Goal: Information Seeking & Learning: Learn about a topic

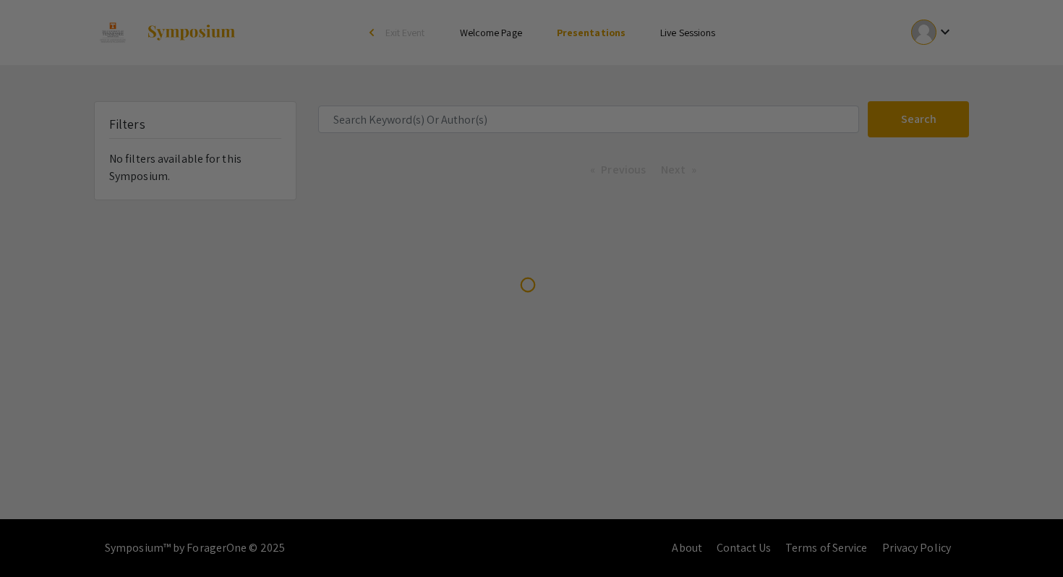
click at [522, 116] on div at bounding box center [531, 288] width 1063 height 577
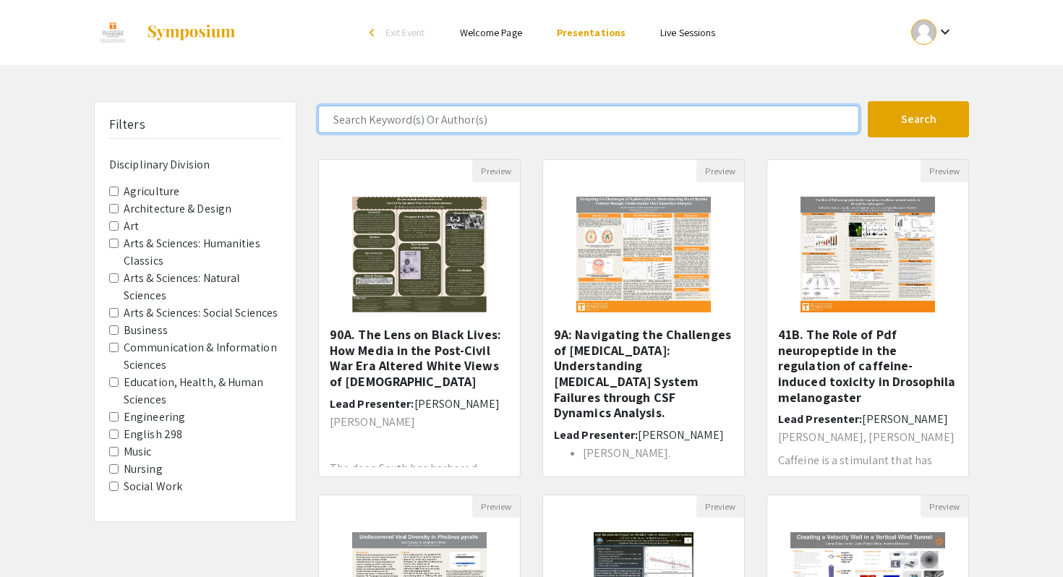
click at [470, 127] on input "Search Keyword(s) Or Author(s)" at bounding box center [588, 119] width 541 height 27
type input "[PERSON_NAME]"
click at [868, 101] on button "Search" at bounding box center [918, 119] width 101 height 36
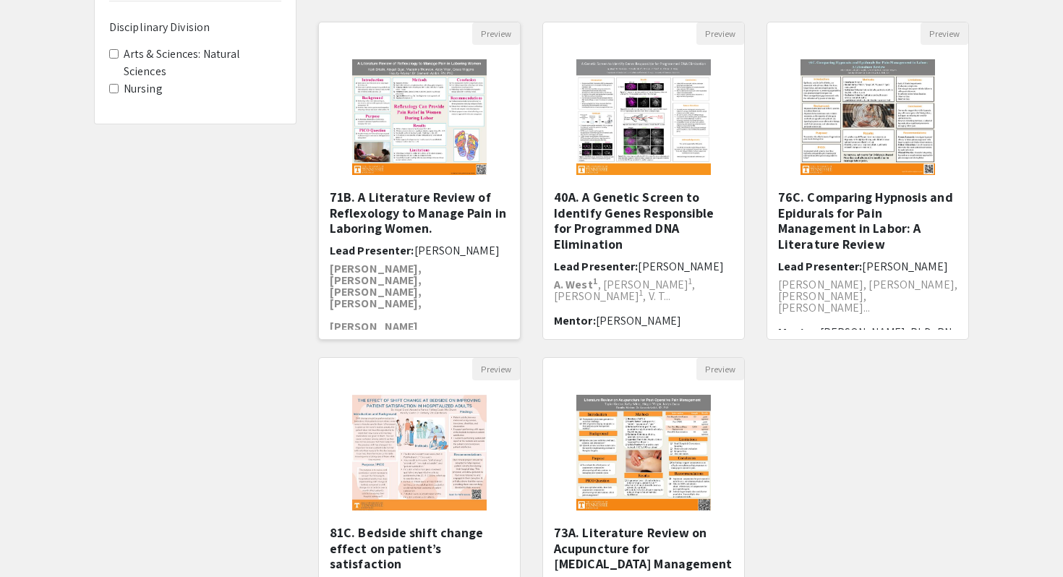
scroll to position [156, 0]
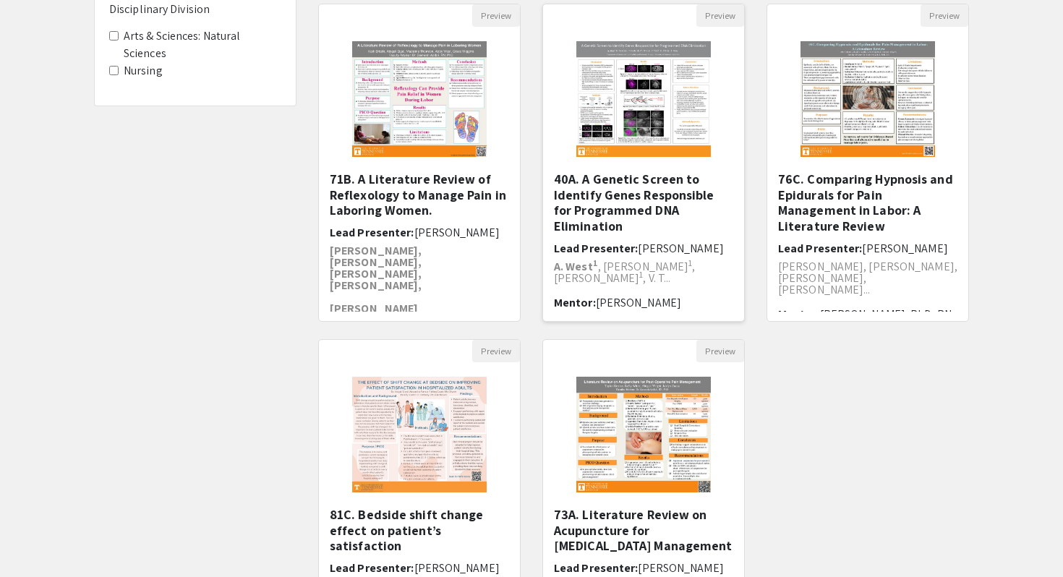
click at [636, 113] on img "Open Presentation <p>40A. A Genetic Screen to Identify Genes Responsible for Pr…" at bounding box center [644, 99] width 164 height 145
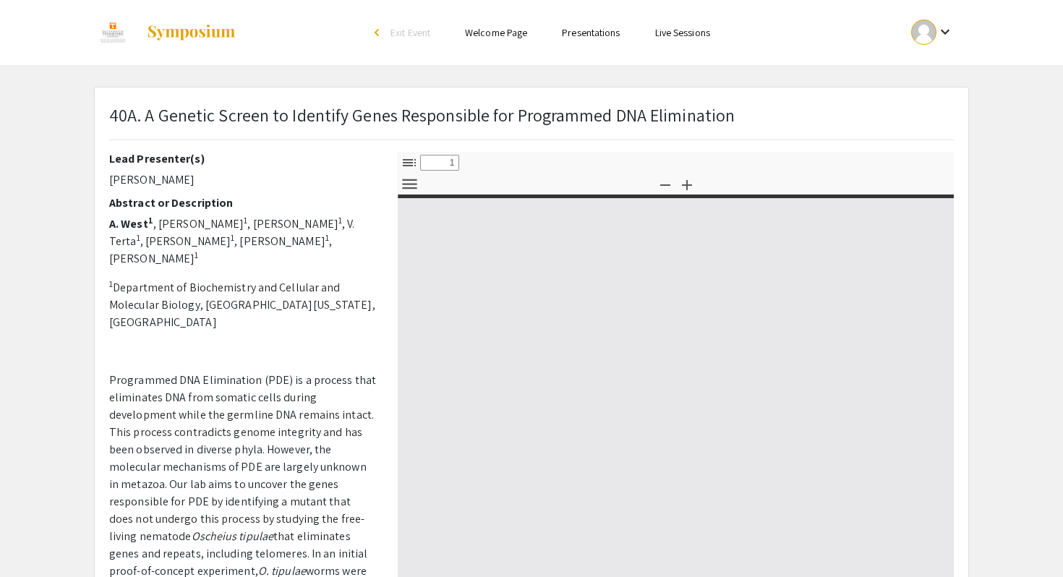
select select "custom"
type input "0"
select select "custom"
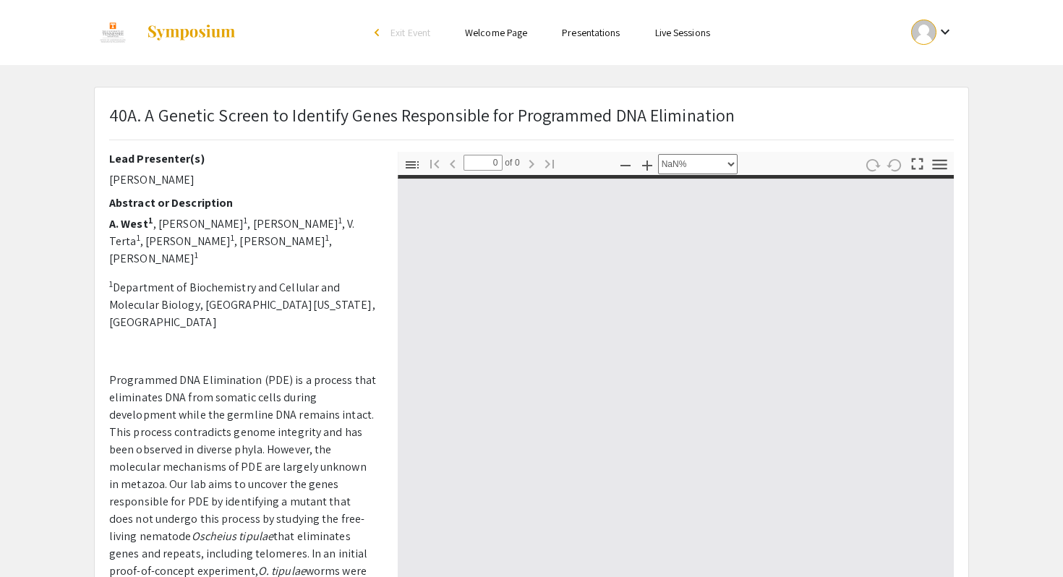
type input "1"
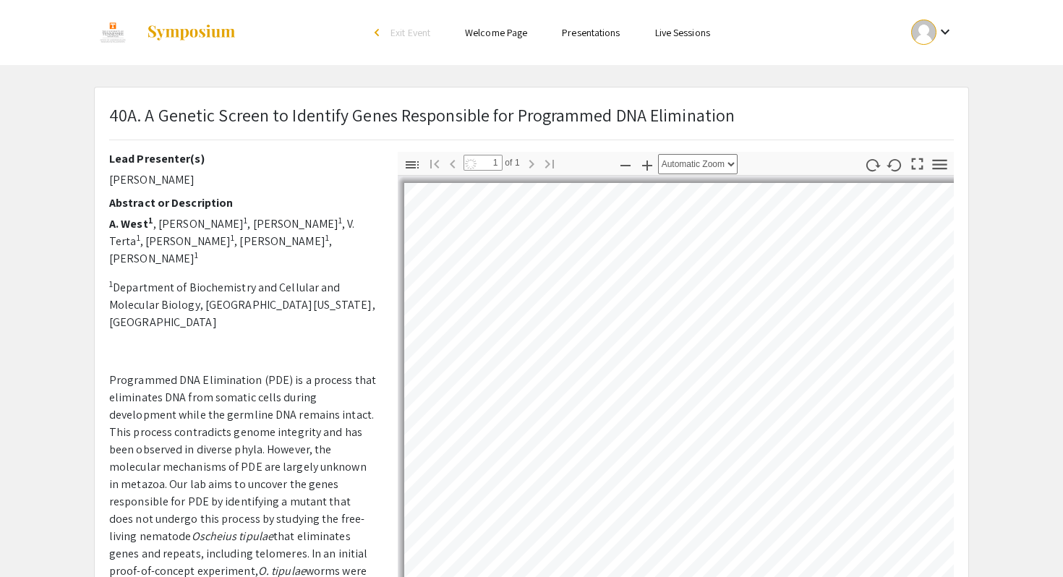
scroll to position [141, 0]
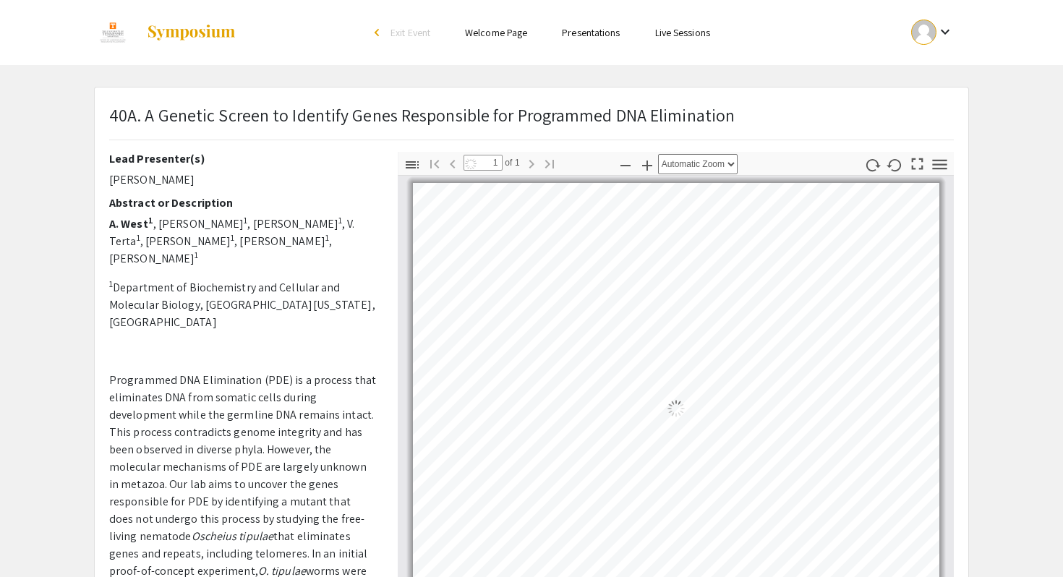
select select "auto"
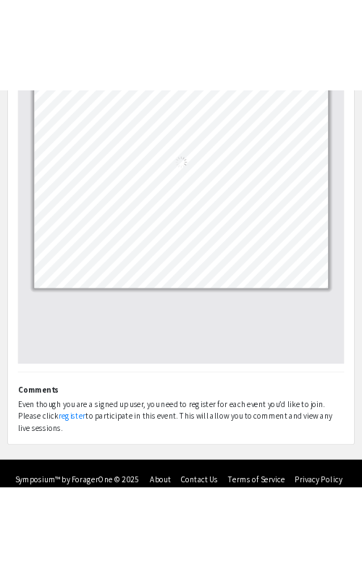
scroll to position [837, 0]
